Goal: Communication & Community: Ask a question

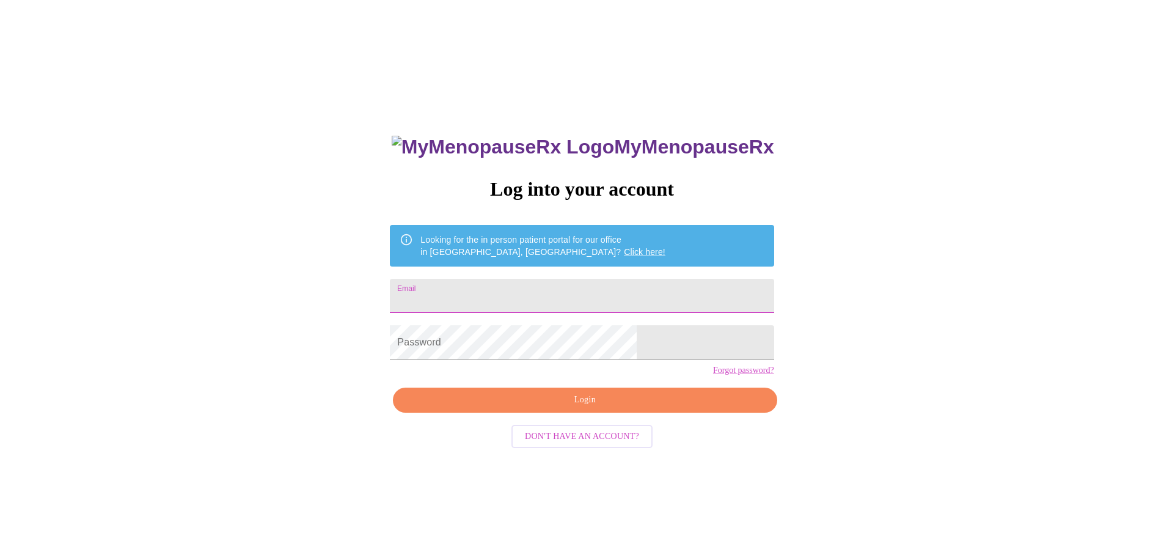
click at [483, 284] on input "Email" at bounding box center [582, 296] width 384 height 34
type input "[EMAIL_ADDRESS][DOMAIN_NAME]"
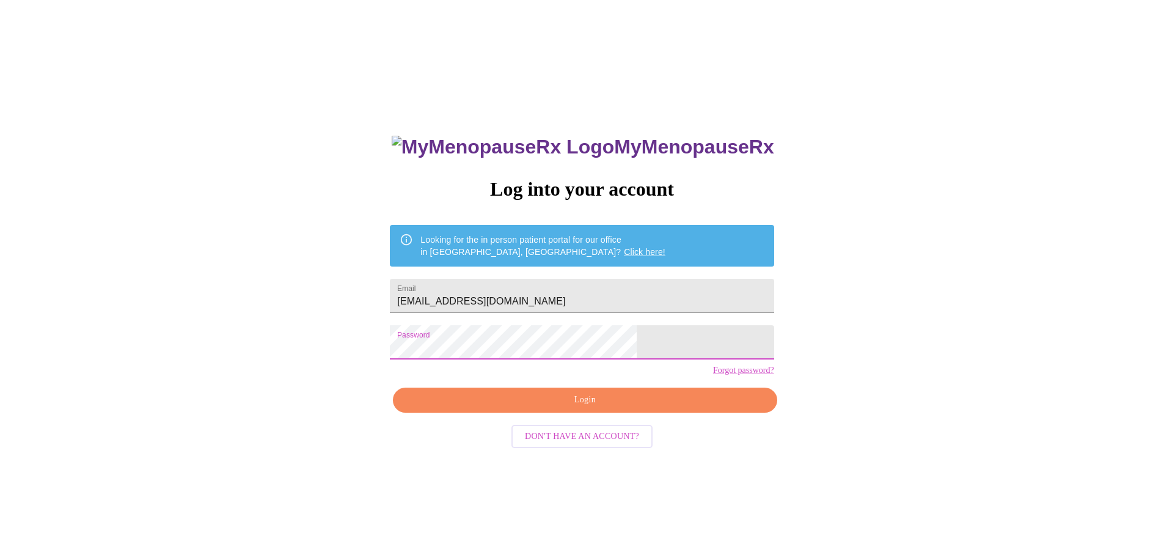
click at [665, 408] on span "Login" at bounding box center [585, 399] width 356 height 15
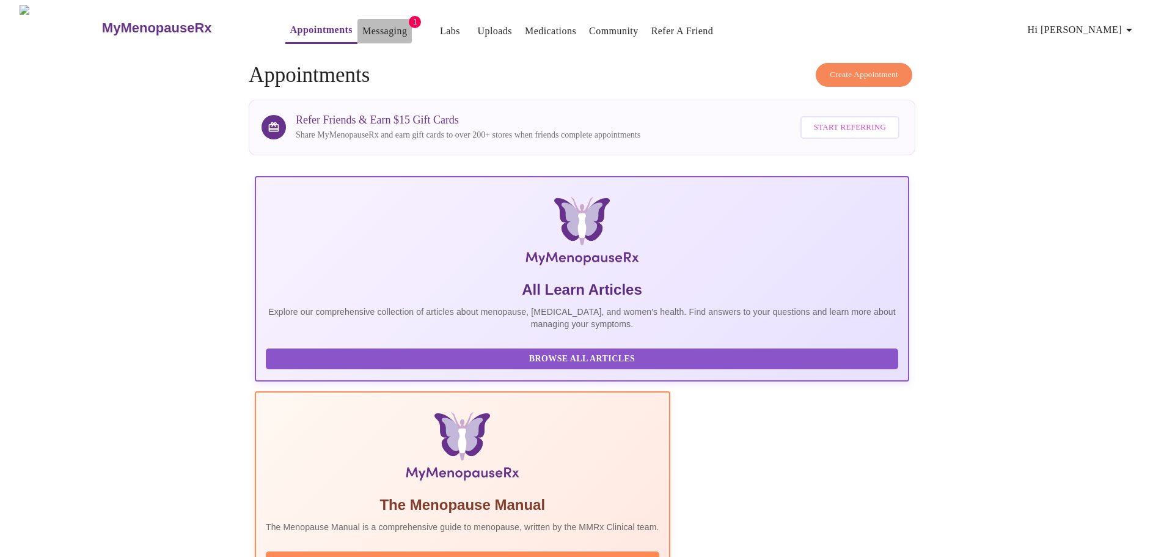
click at [362, 29] on link "Messaging" at bounding box center [384, 31] width 45 height 17
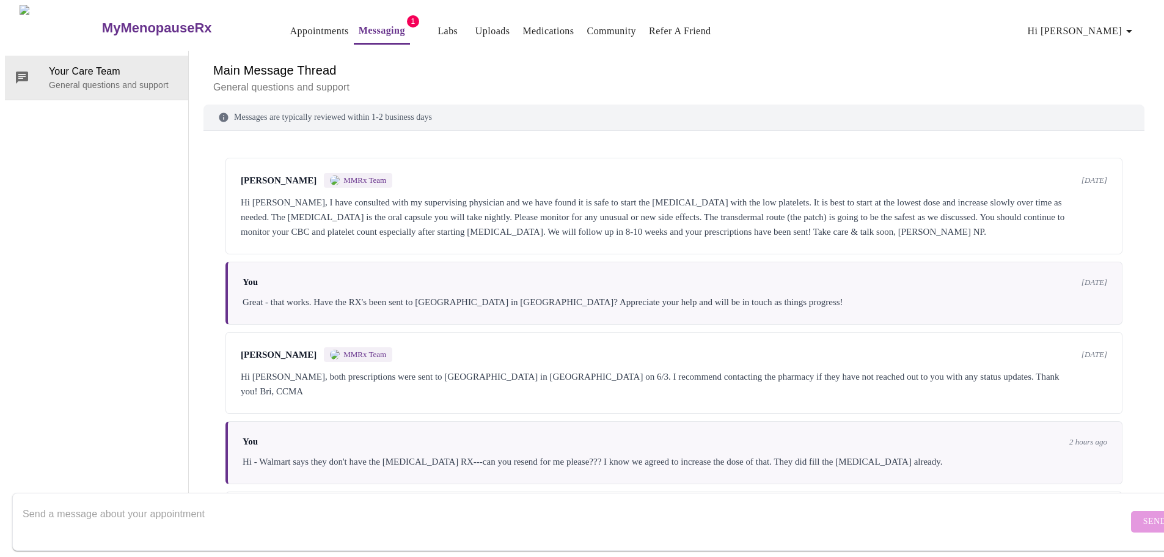
scroll to position [65, 0]
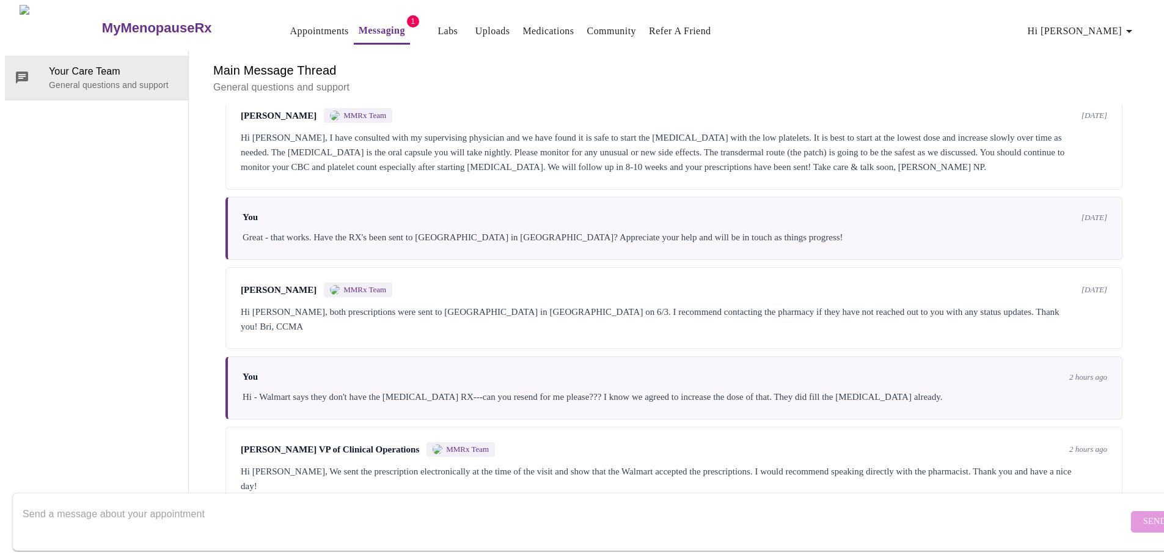
click at [51, 502] on textarea "Send a message about your appointment" at bounding box center [575, 521] width 1105 height 39
type textarea "Any chance you can just resend to them? I would appreciate it. I don't want to …"
click at [1131, 511] on button "Send" at bounding box center [1155, 521] width 48 height 21
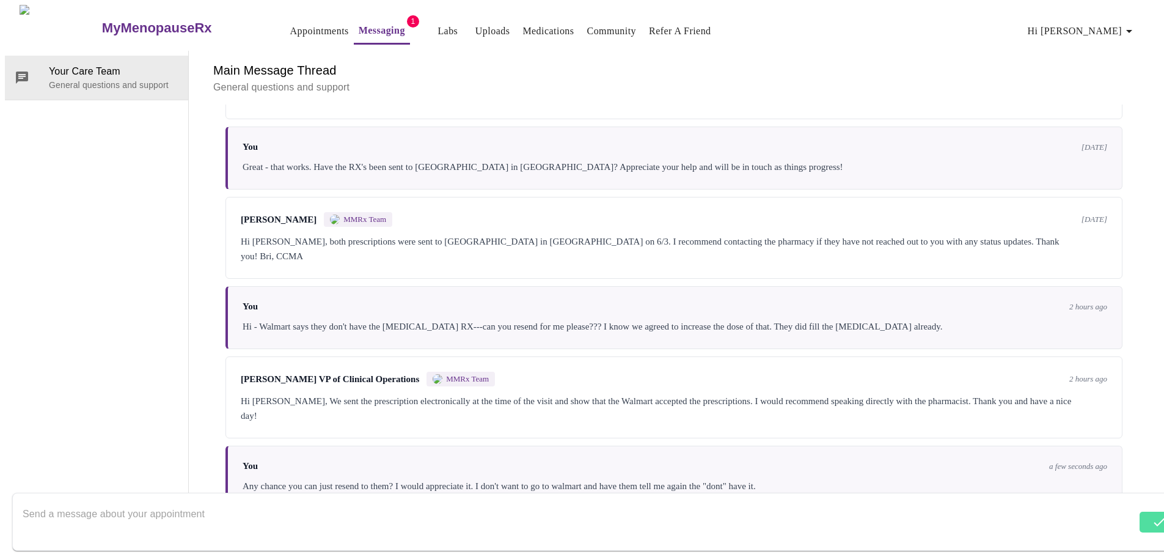
scroll to position [139, 0]
